Goal: Task Accomplishment & Management: Manage account settings

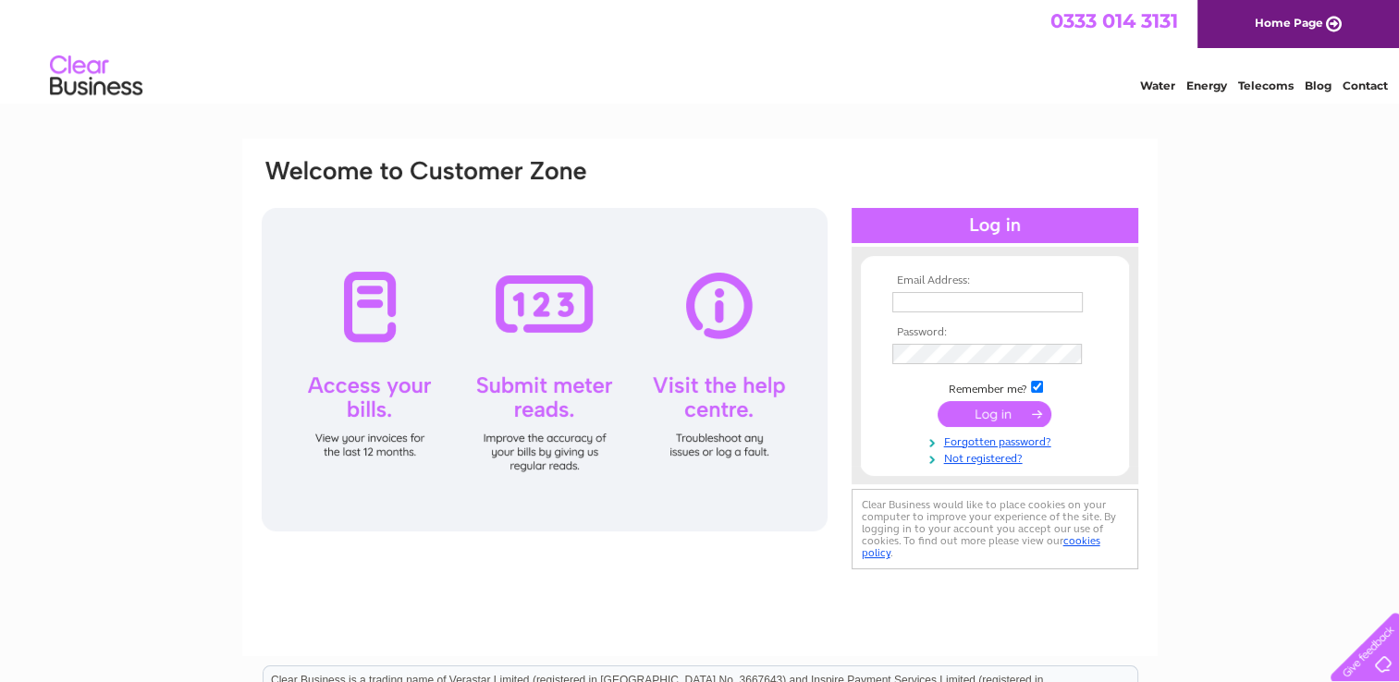
type input "[EMAIL_ADDRESS][DOMAIN_NAME]"
click at [994, 417] on input "submit" at bounding box center [995, 414] width 114 height 26
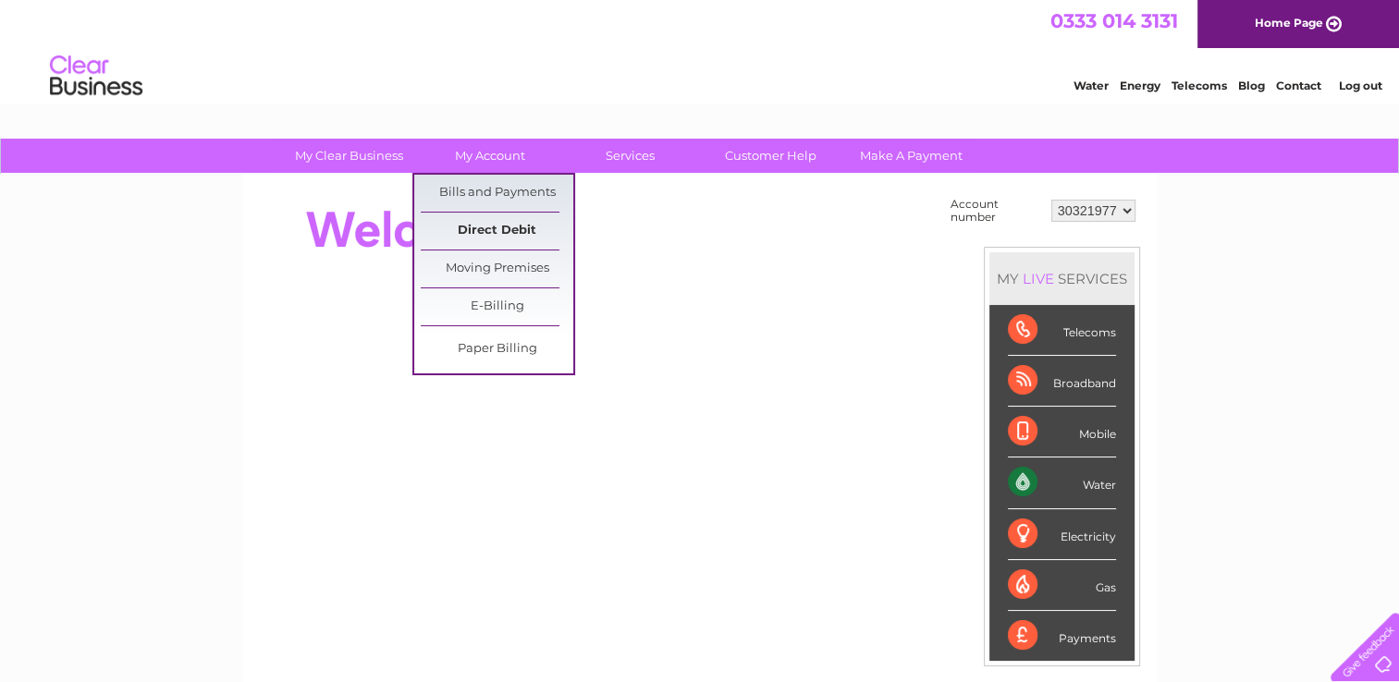
click at [498, 224] on link "Direct Debit" at bounding box center [497, 231] width 153 height 37
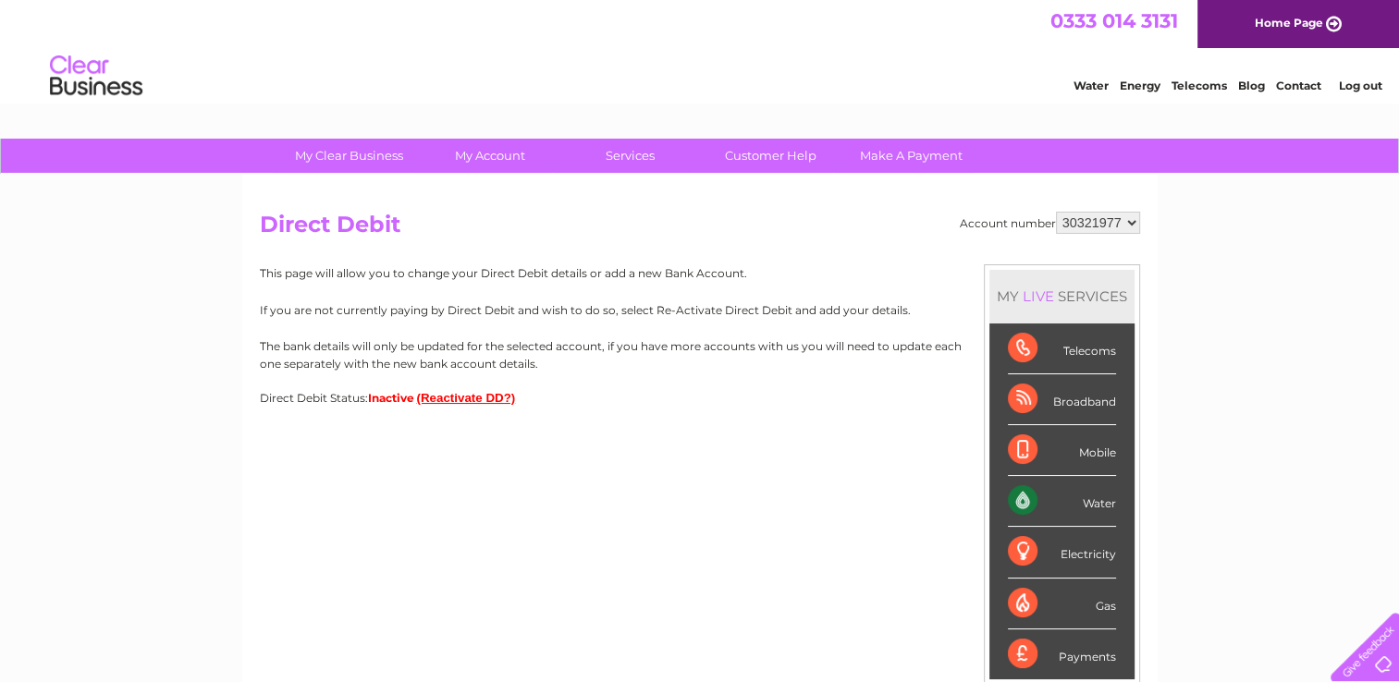
click at [462, 404] on button "(Reactivate DD?)" at bounding box center [466, 398] width 99 height 14
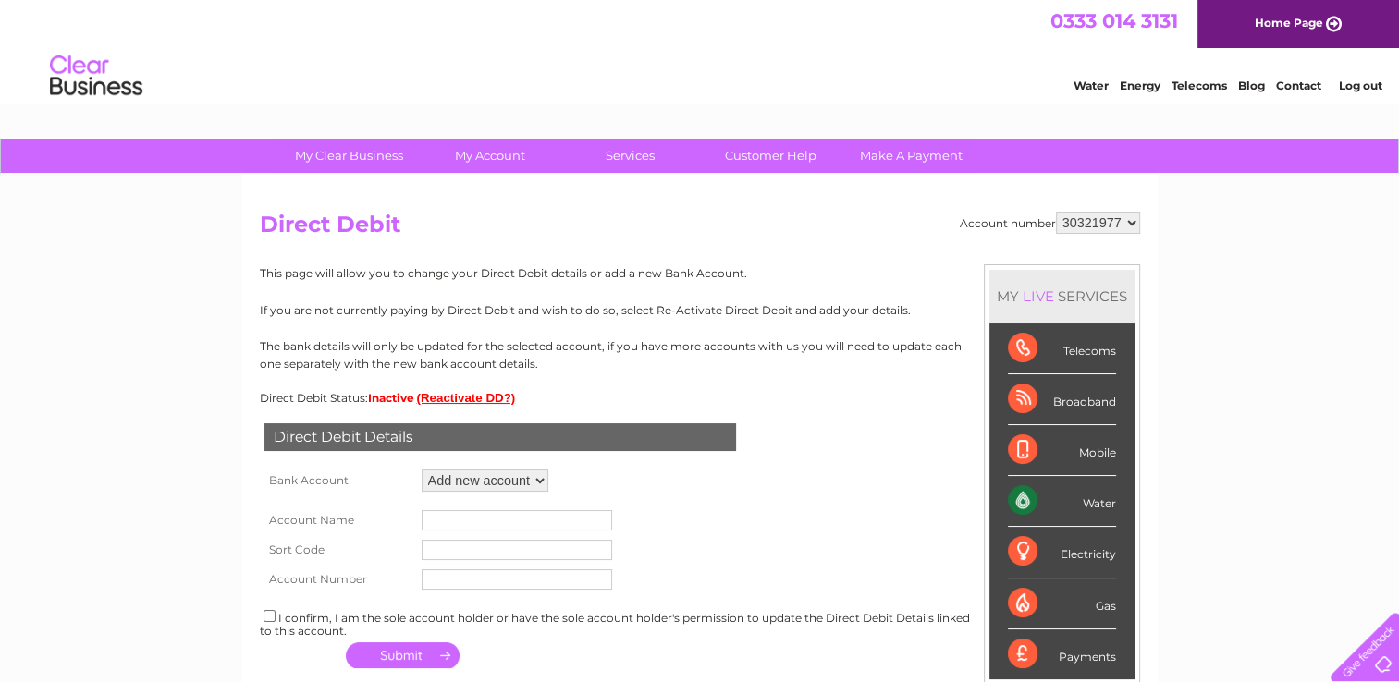
click at [540, 484] on select "Add new account" at bounding box center [485, 481] width 127 height 22
click at [507, 522] on input "text" at bounding box center [517, 520] width 190 height 20
type input "Ms C Fox"
click at [462, 554] on input "text" at bounding box center [517, 550] width 190 height 20
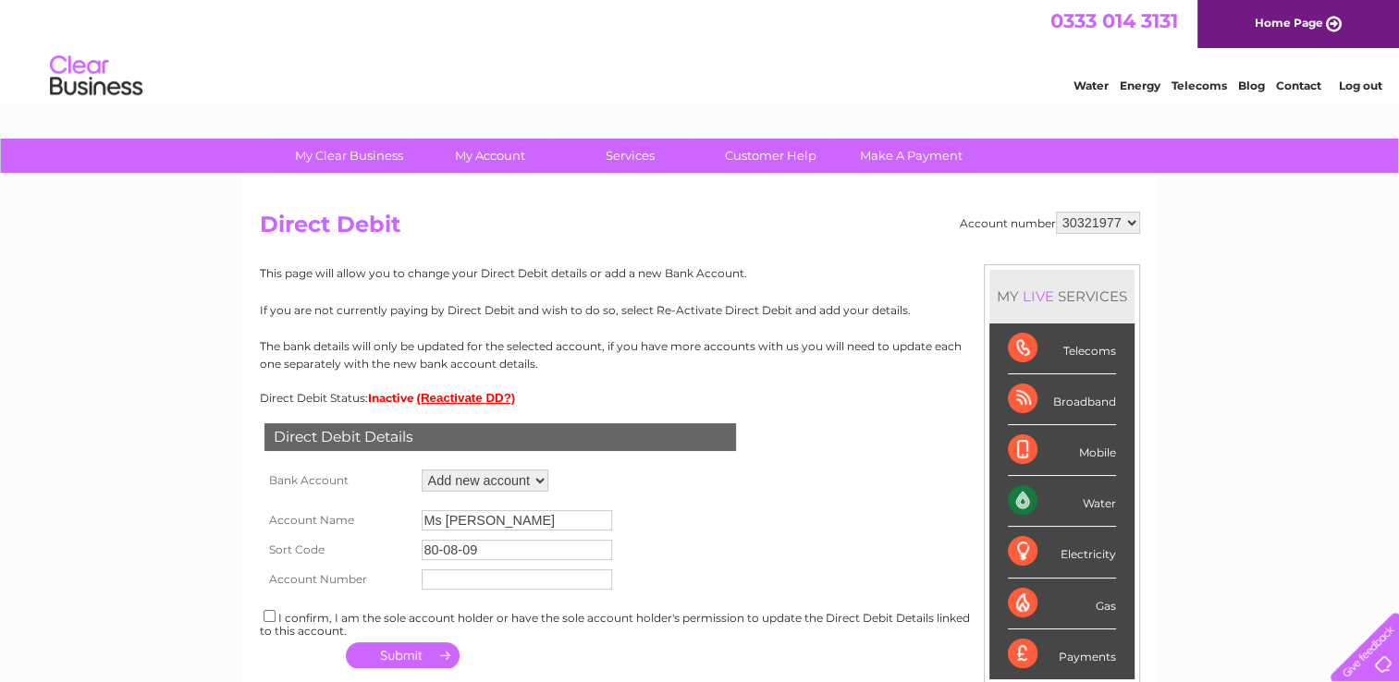
type input "80-08-09"
click at [463, 582] on input "text" at bounding box center [517, 580] width 190 height 20
type input "00514041"
click at [266, 621] on input "checkbox" at bounding box center [270, 616] width 12 height 12
checkbox input "true"
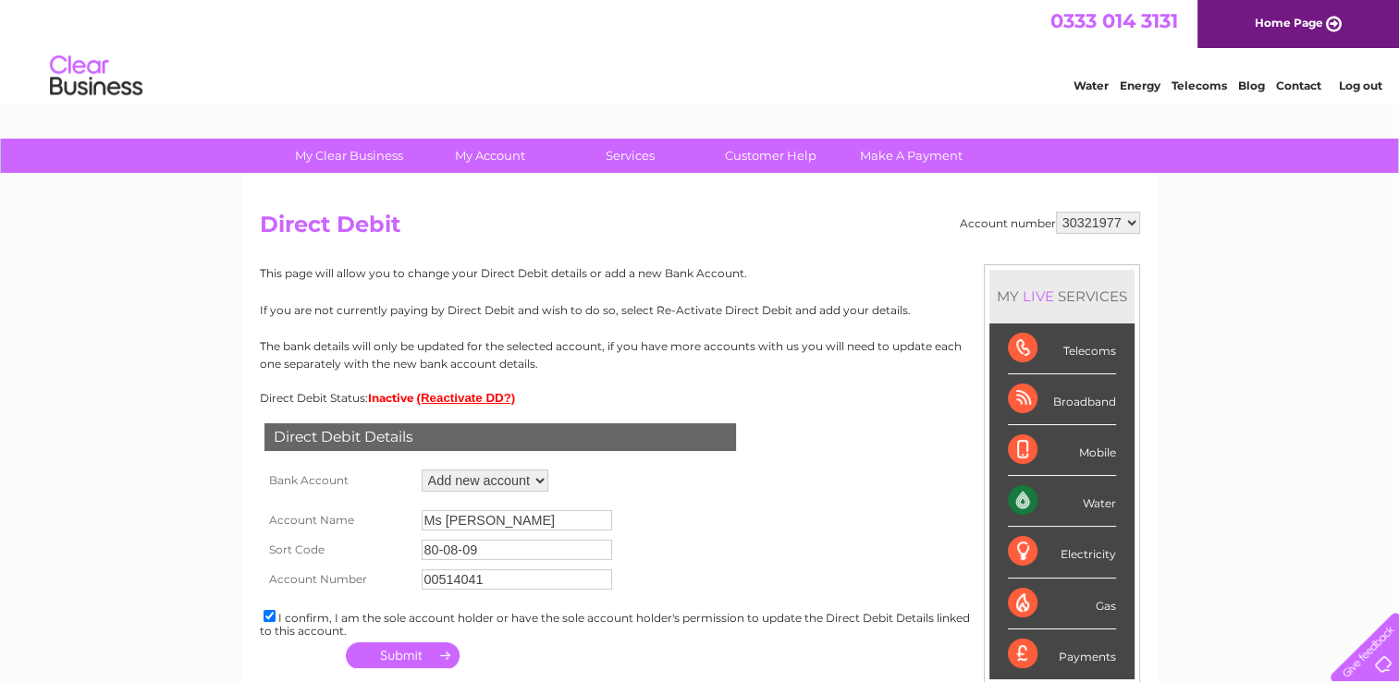
click at [507, 514] on input "Ms C Fox" at bounding box center [517, 520] width 190 height 20
type input "Ms C Fox & Mr J G Kennedy"
click at [395, 657] on button "button" at bounding box center [403, 656] width 114 height 26
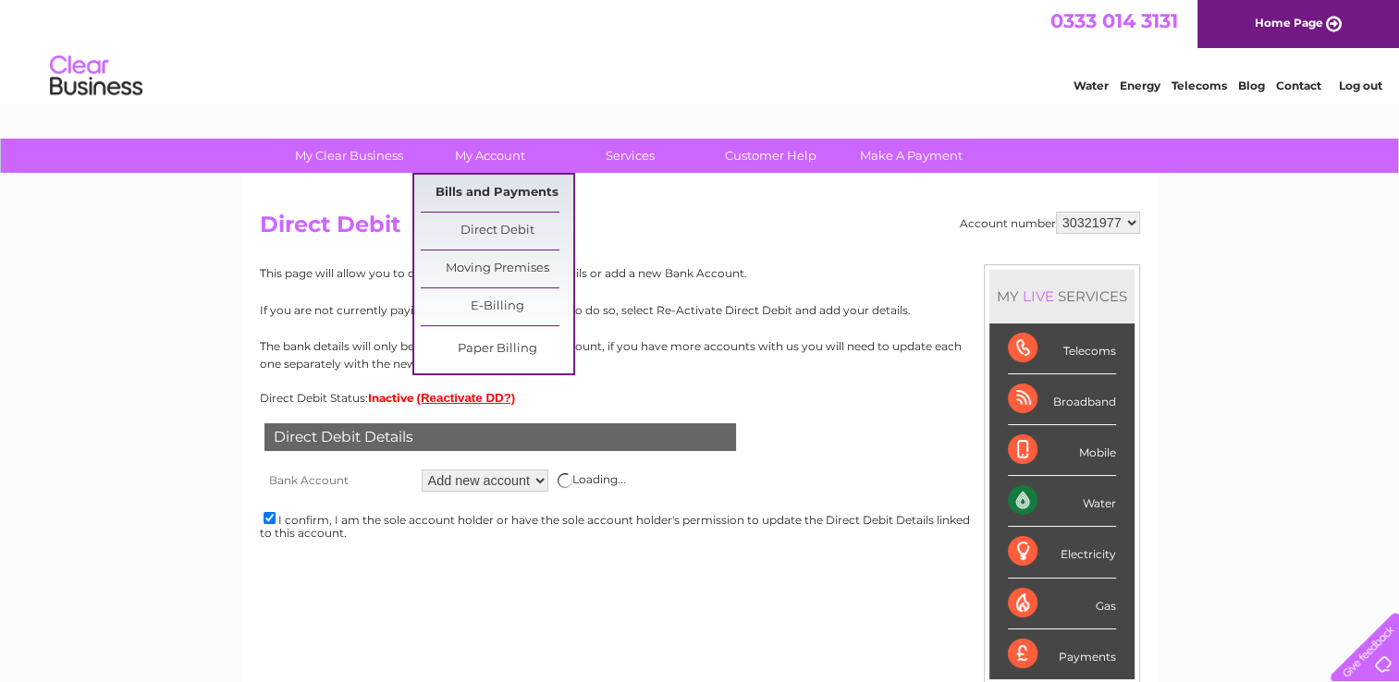
click at [492, 195] on link "Bills and Payments" at bounding box center [497, 193] width 153 height 37
